Goal: Transaction & Acquisition: Purchase product/service

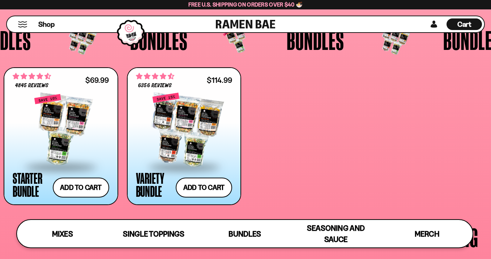
scroll to position [1302, 0]
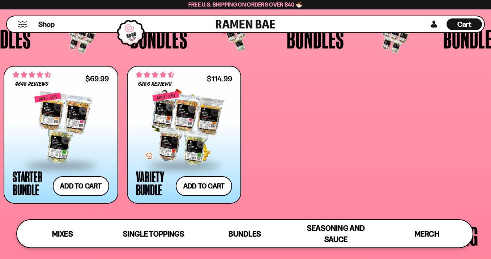
click at [184, 114] on div at bounding box center [184, 128] width 97 height 72
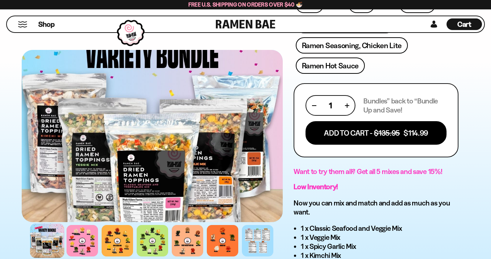
scroll to position [338, 0]
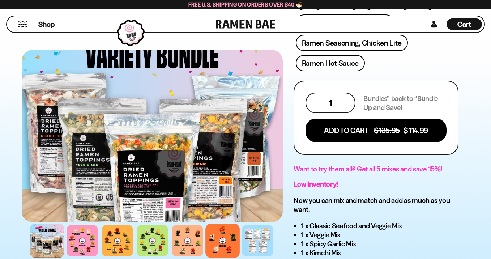
click at [217, 237] on div at bounding box center [222, 240] width 34 height 34
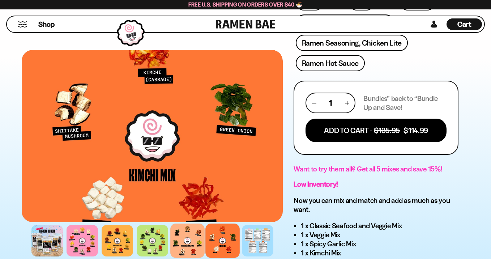
click at [191, 235] on div at bounding box center [187, 240] width 34 height 34
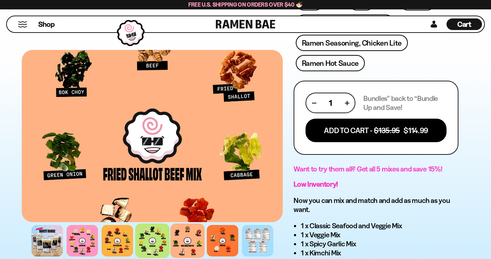
click at [153, 236] on div at bounding box center [152, 240] width 34 height 34
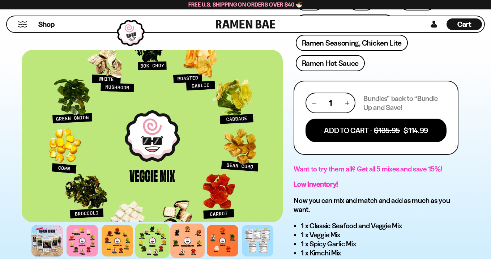
click at [183, 238] on div at bounding box center [187, 240] width 34 height 34
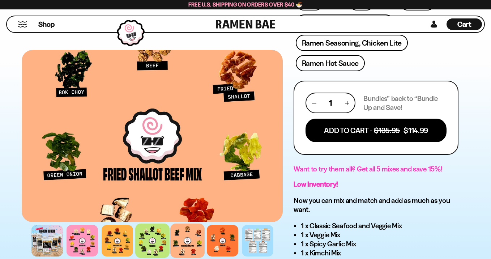
click at [148, 238] on div at bounding box center [152, 240] width 34 height 34
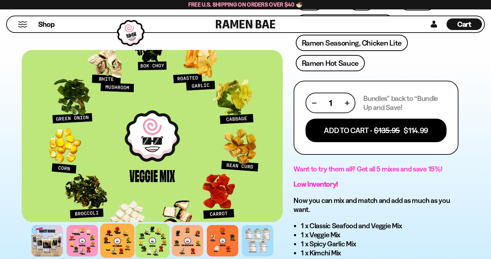
click at [123, 236] on div at bounding box center [117, 240] width 34 height 34
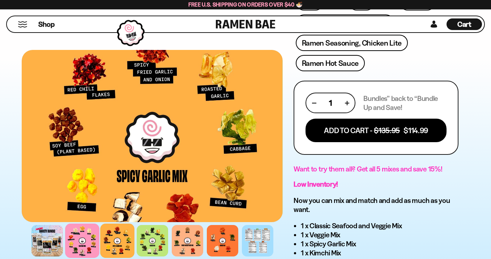
click at [83, 235] on div at bounding box center [82, 240] width 34 height 34
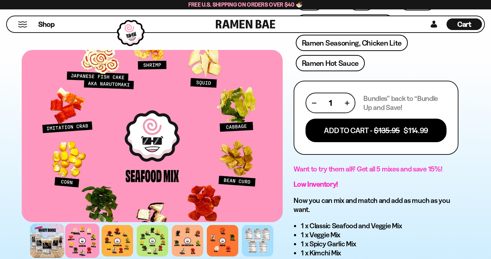
click at [49, 233] on div at bounding box center [47, 240] width 34 height 34
